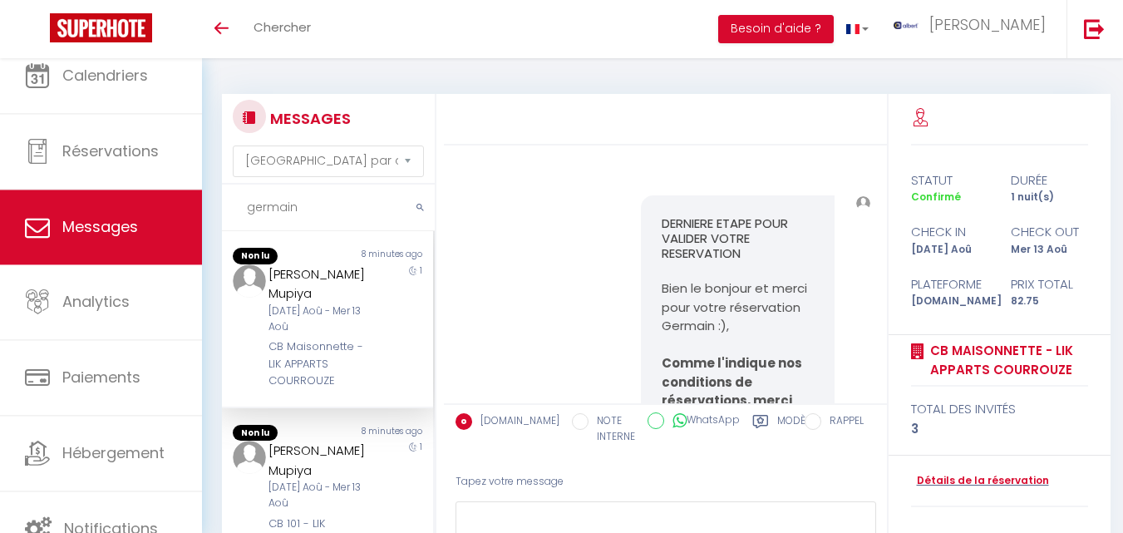
select select "message"
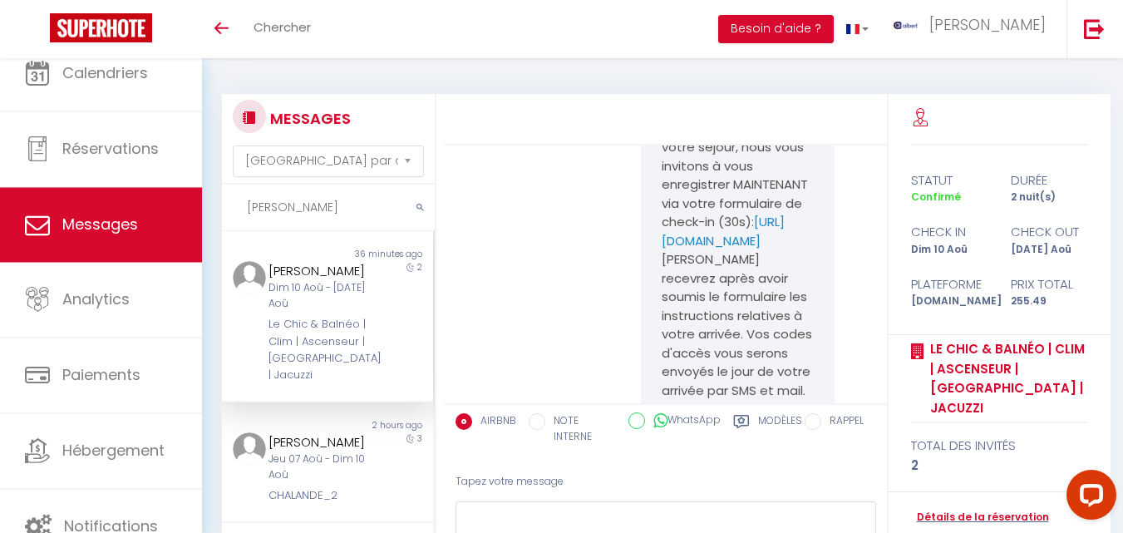
scroll to position [1044, 0]
type input "[PERSON_NAME]"
drag, startPoint x: 769, startPoint y: 326, endPoint x: 652, endPoint y: 283, distance: 125.0
click at [652, 283] on div "Besoin d'un service additionnel ? (arrivée anticipée, kit bébé, ...), par ici :…" at bounding box center [738, 225] width 194 height 959
copy pre "[URL][DOMAIN_NAME]"
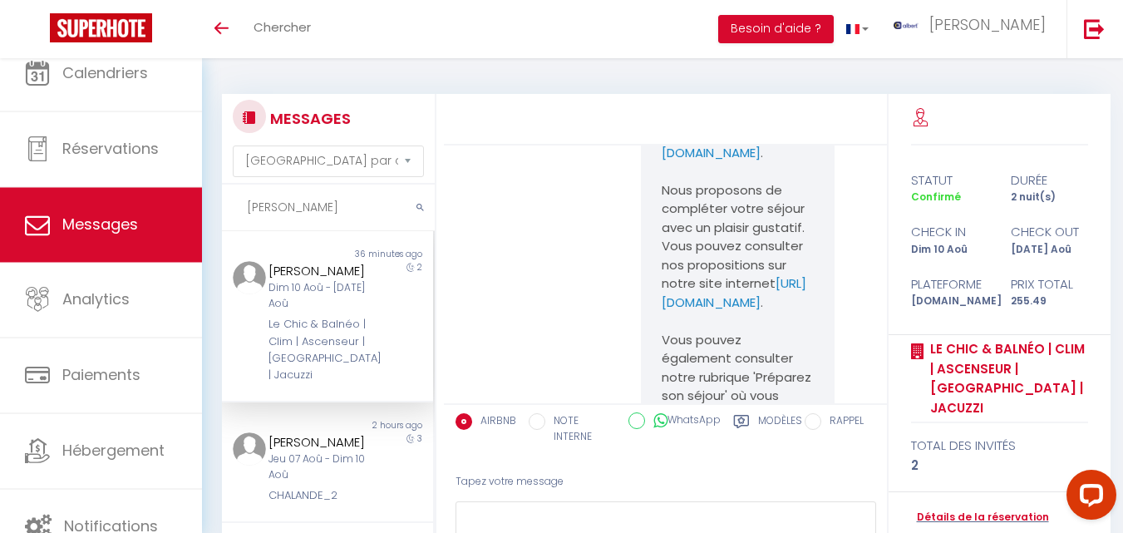
scroll to position [2009, 0]
drag, startPoint x: 746, startPoint y: 343, endPoint x: 648, endPoint y: 266, distance: 124.4
click at [648, 266] on div "[PERSON_NAME], Je me [PERSON_NAME] à l’idée de vous accueillir et de vous faire…" at bounding box center [738, 461] width 194 height 1276
copy pre "[URL][DOMAIN_NAME] ."
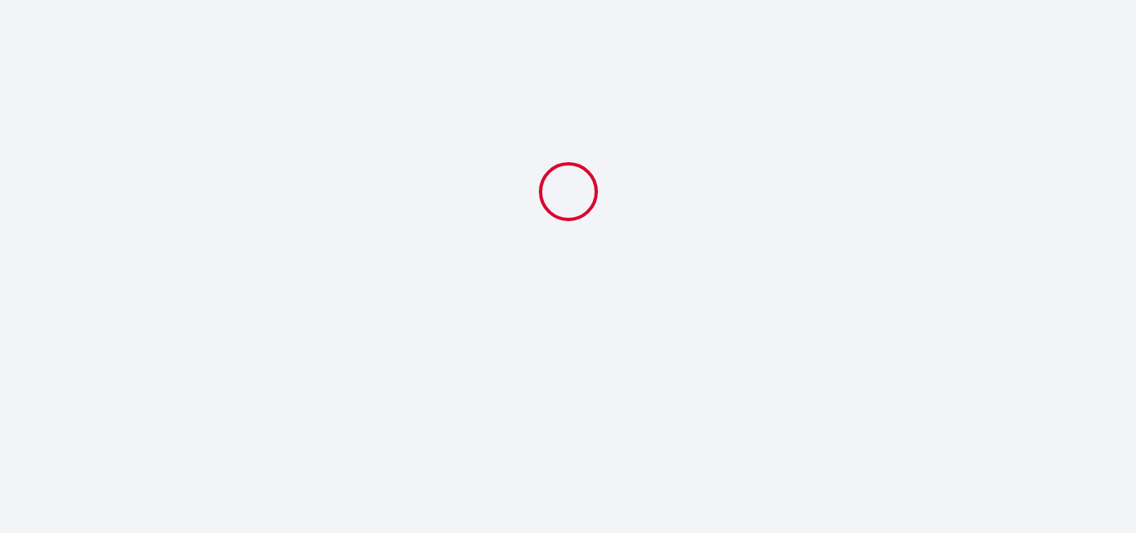
select select
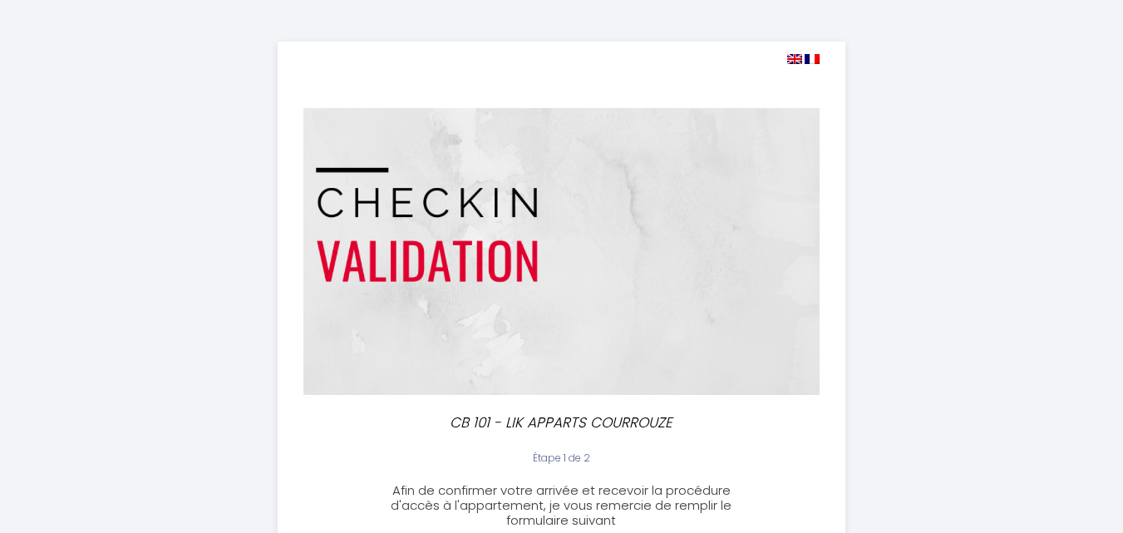
select select
